Goal: Task Accomplishment & Management: Manage account settings

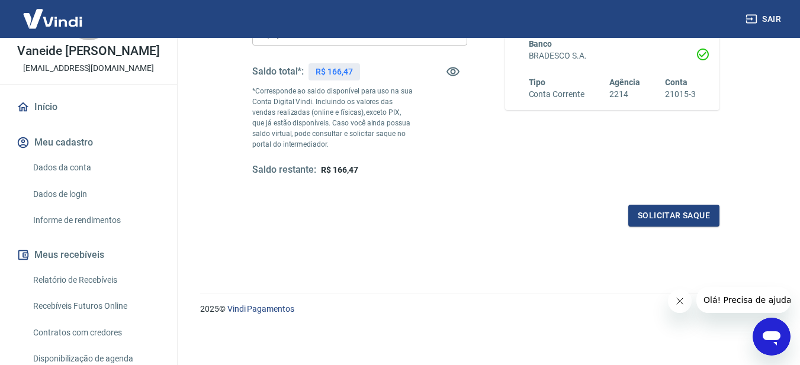
scroll to position [118, 0]
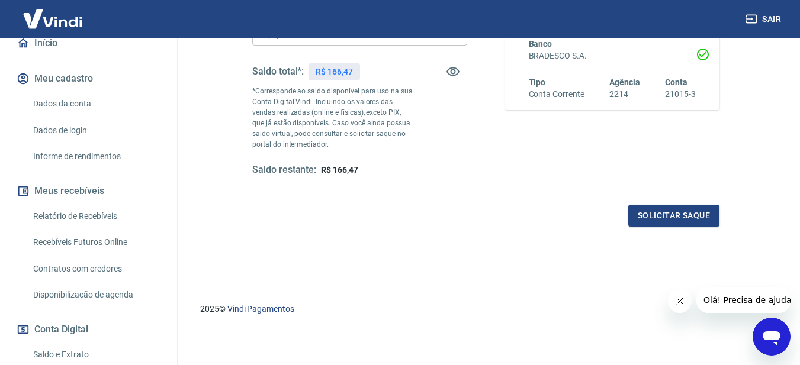
click at [98, 228] on link "Relatório de Recebíveis" at bounding box center [95, 216] width 134 height 24
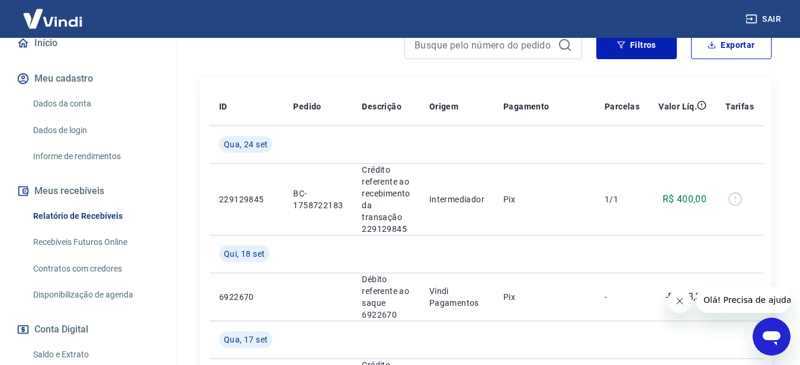
scroll to position [178, 0]
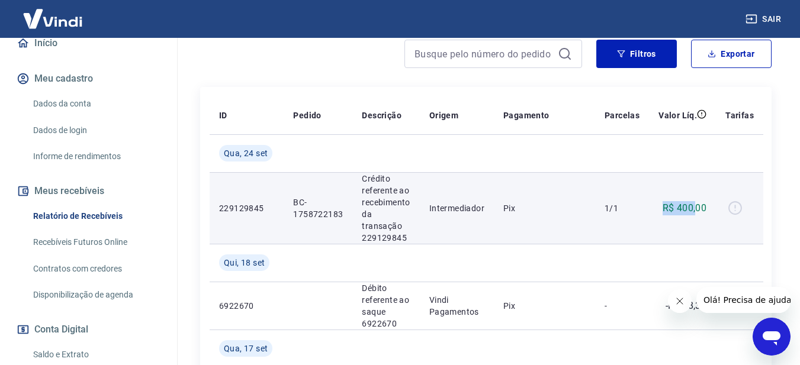
drag, startPoint x: 663, startPoint y: 208, endPoint x: 697, endPoint y: 207, distance: 34.3
click at [697, 207] on p "R$ 400,00" at bounding box center [684, 208] width 44 height 14
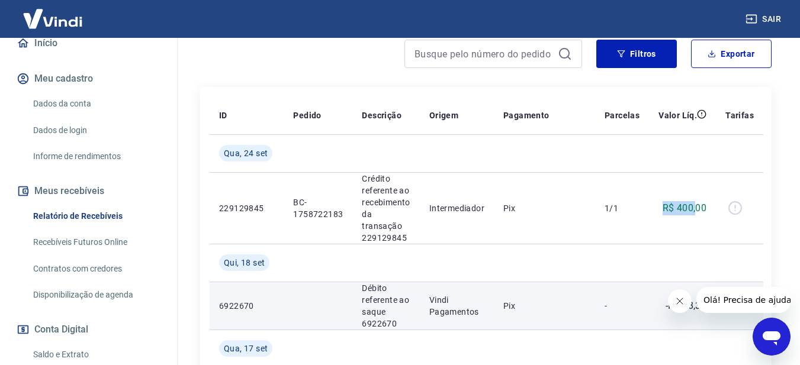
scroll to position [0, 0]
